Goal: Task Accomplishment & Management: Use online tool/utility

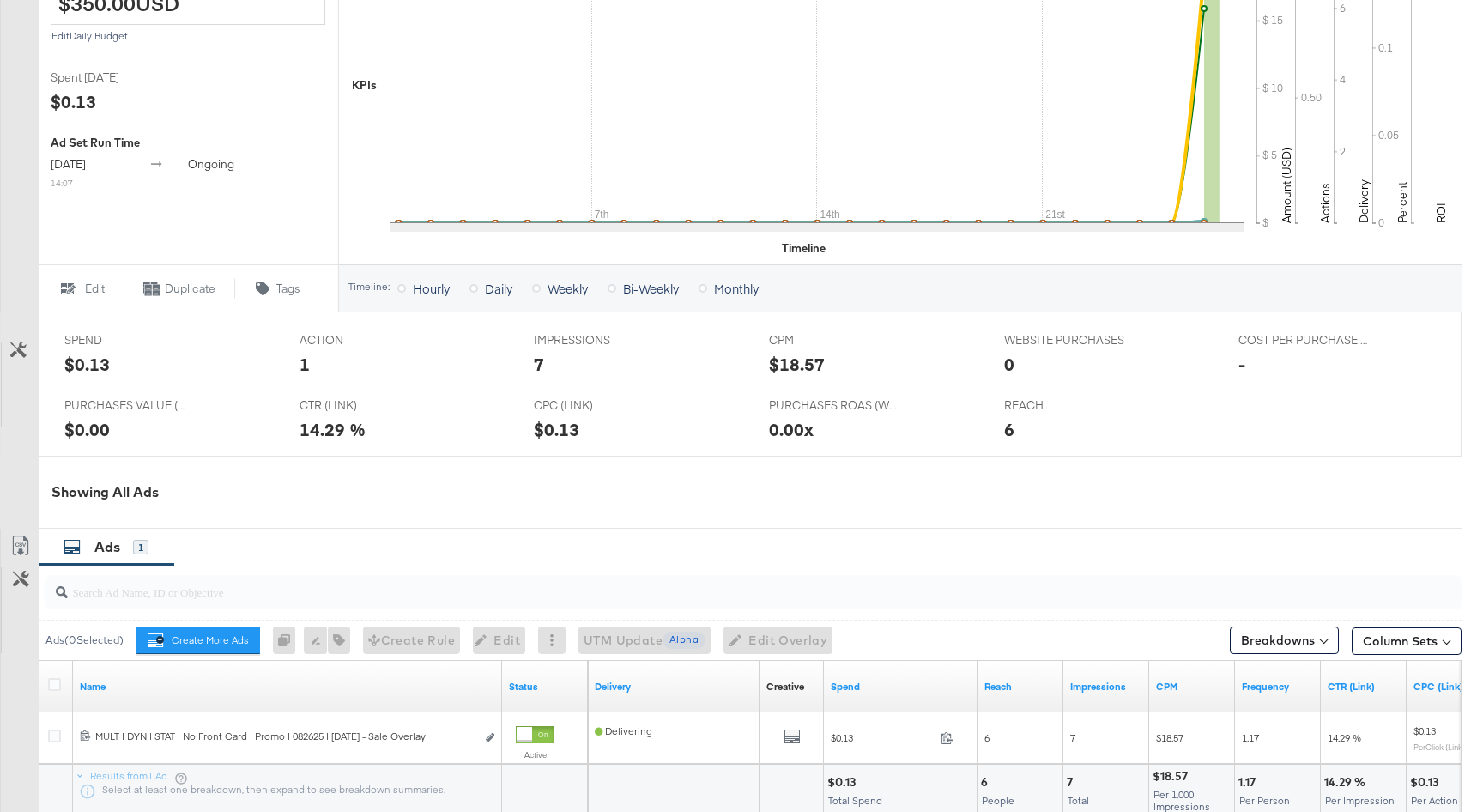
scroll to position [673, 0]
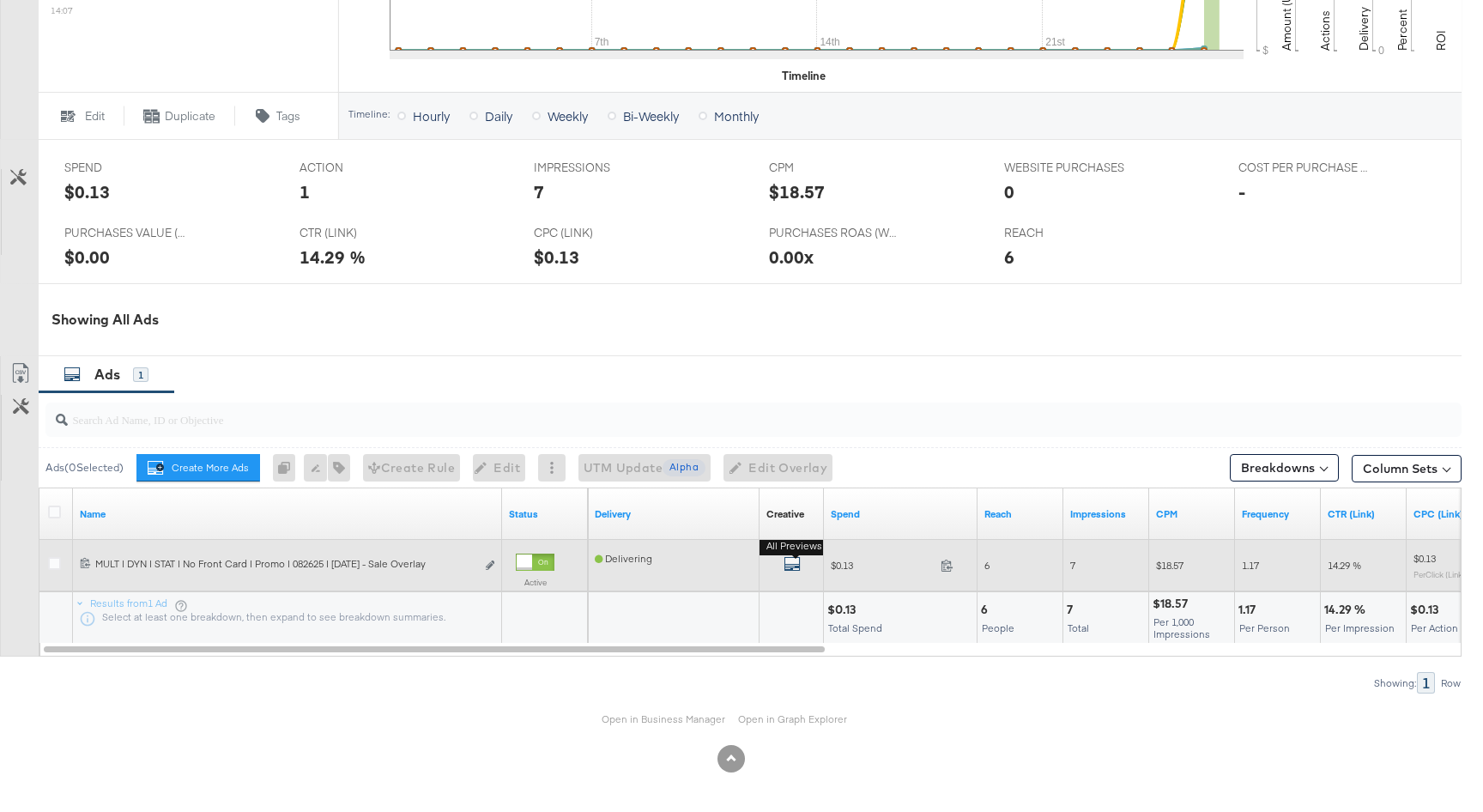
click at [787, 569] on icon "default" at bounding box center [793, 564] width 18 height 18
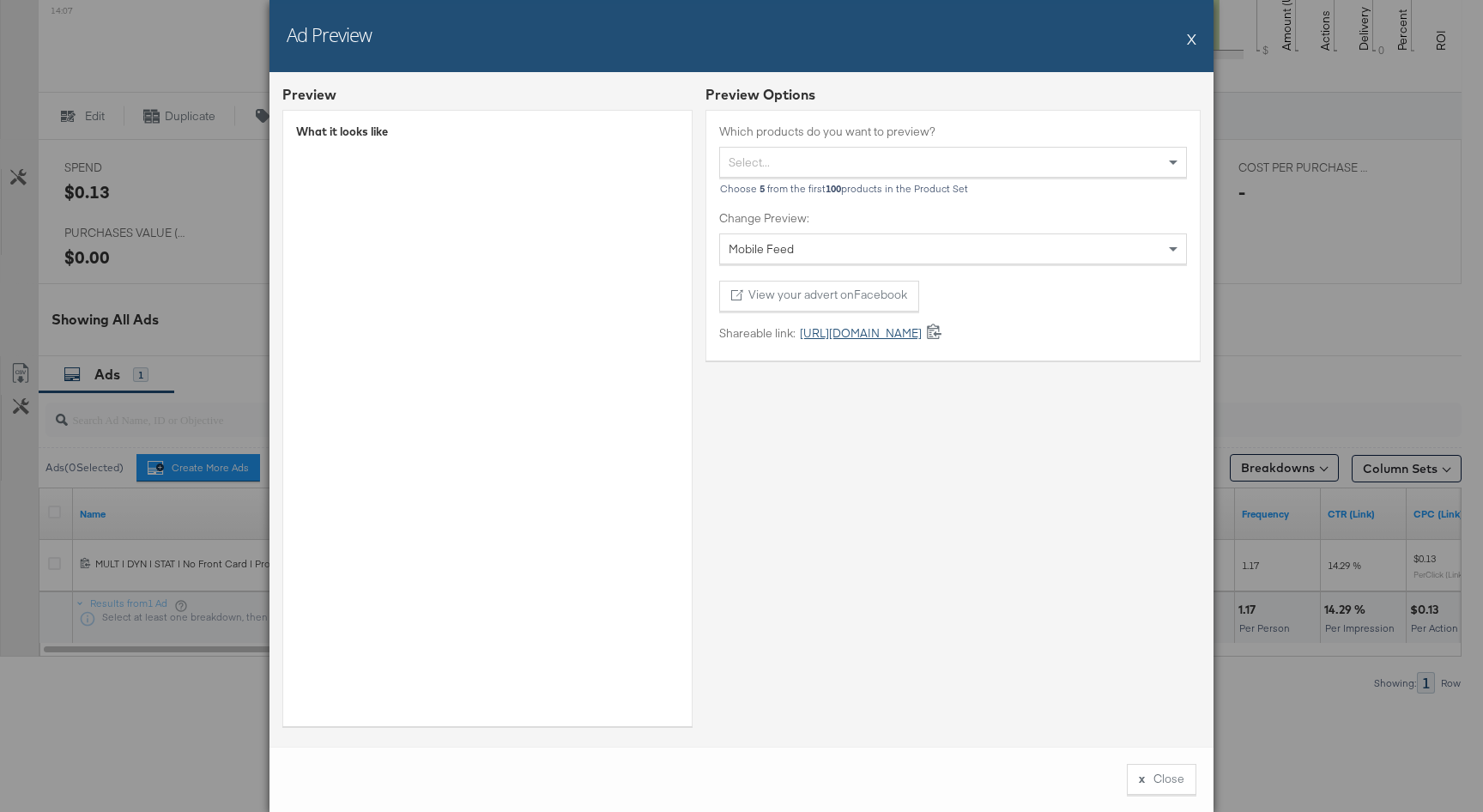
click at [922, 338] on link "https://fb.me/2qnGPW8vpIu2UTN" at bounding box center [858, 333] width 126 height 17
